Goal: Task Accomplishment & Management: Use online tool/utility

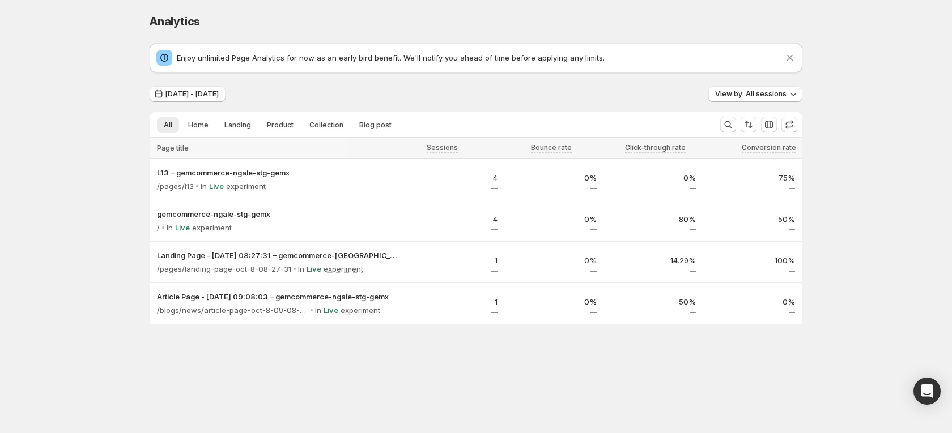
click at [480, 19] on div "Analytics" at bounding box center [476, 22] width 653 height 16
click at [33, 220] on div "Analytics. This page is ready Analytics Enjoy unlimited Page Analytics for now …" at bounding box center [476, 193] width 952 height 386
click at [65, 18] on div "Analytics. This page is ready Analytics Enjoy unlimited Page Analytics for now …" at bounding box center [476, 193] width 952 height 386
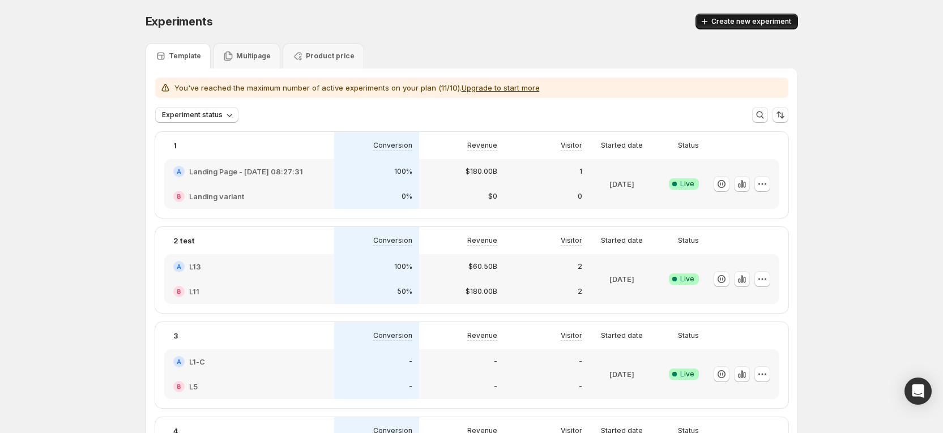
click at [735, 18] on span "Create new experiment" at bounding box center [751, 21] width 80 height 9
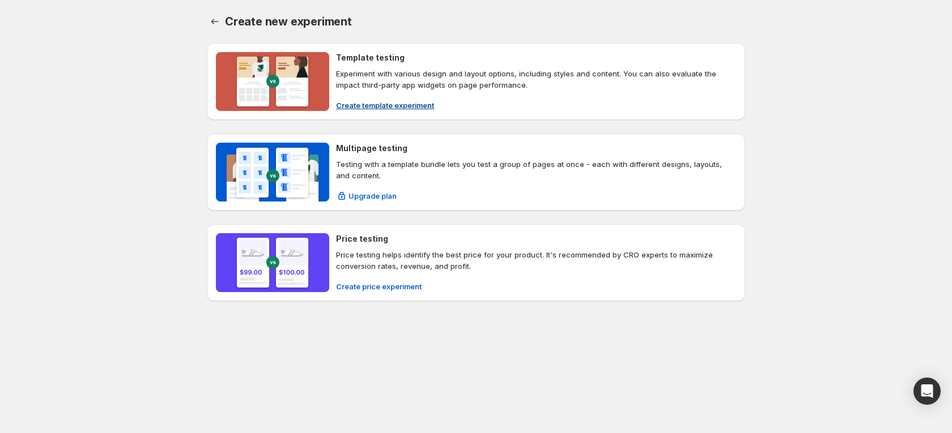
click at [362, 56] on h4 "Template testing" at bounding box center [370, 57] width 69 height 11
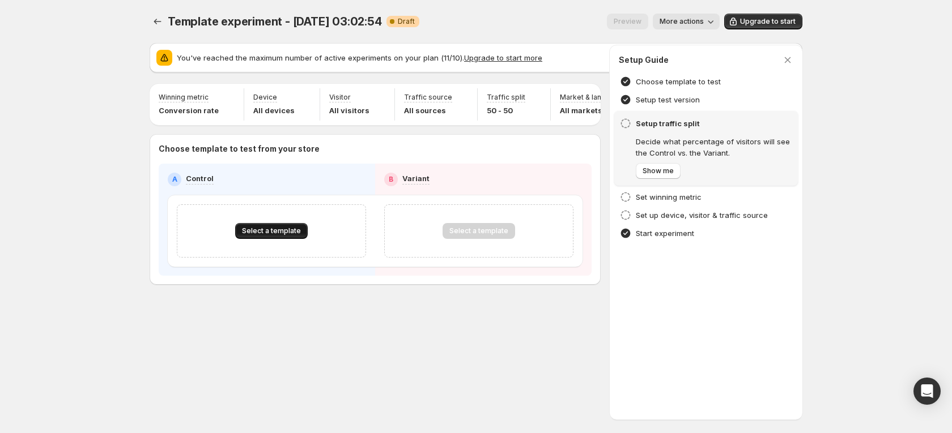
click at [260, 236] on span "Select a template" at bounding box center [271, 231] width 59 height 9
